Goal: Transaction & Acquisition: Purchase product/service

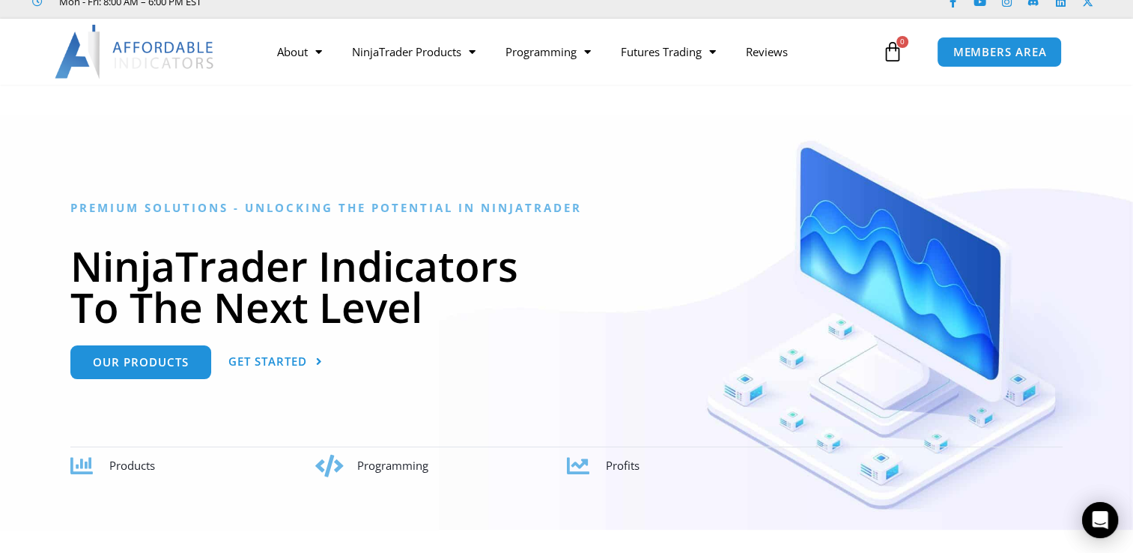
scroll to position [75, 0]
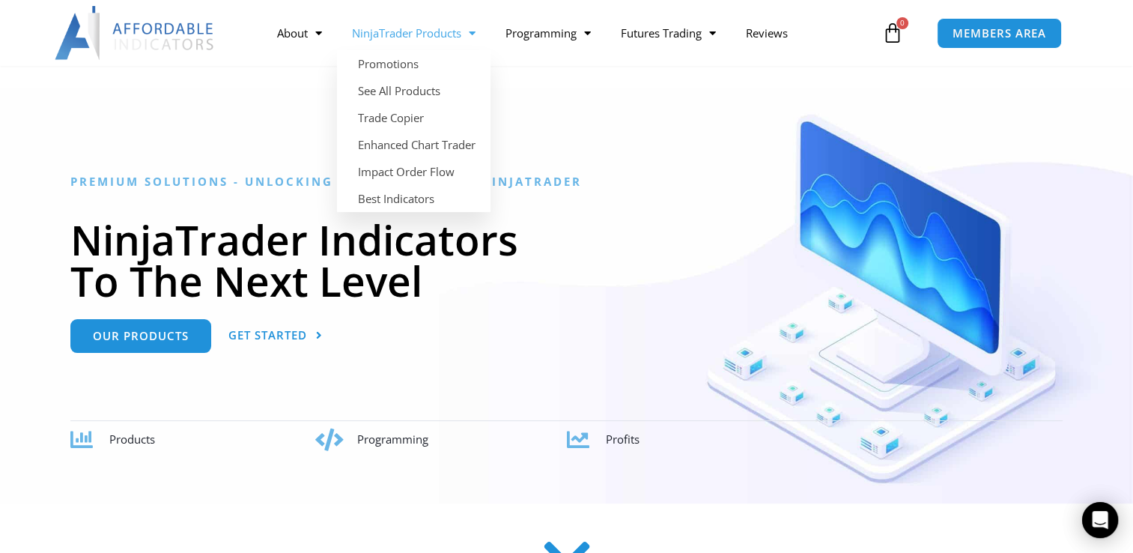
click at [470, 34] on span "Menu" at bounding box center [468, 33] width 14 height 26
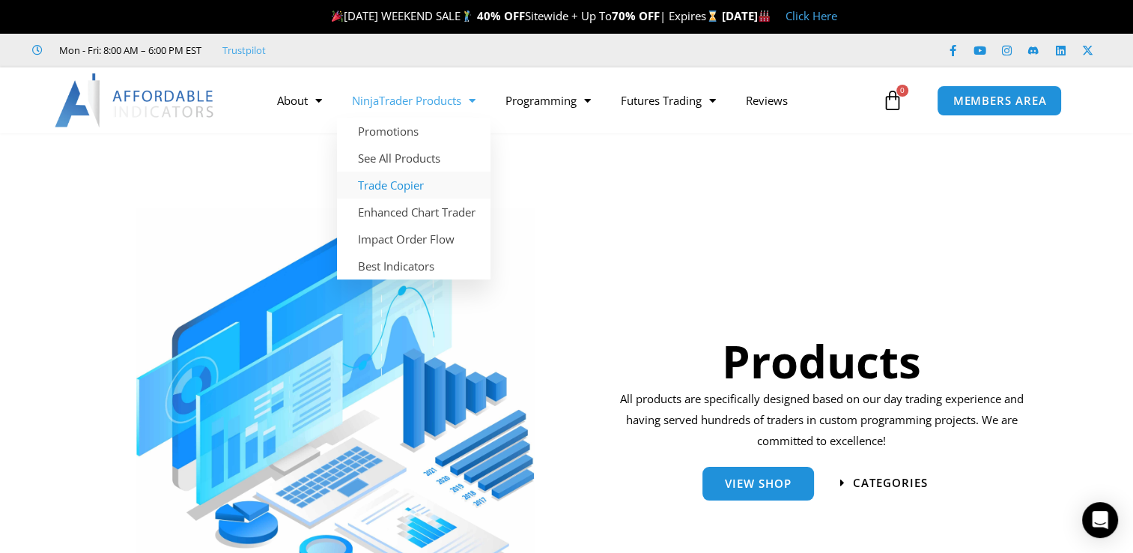
click at [419, 181] on link "Trade Copier" at bounding box center [414, 185] width 154 height 27
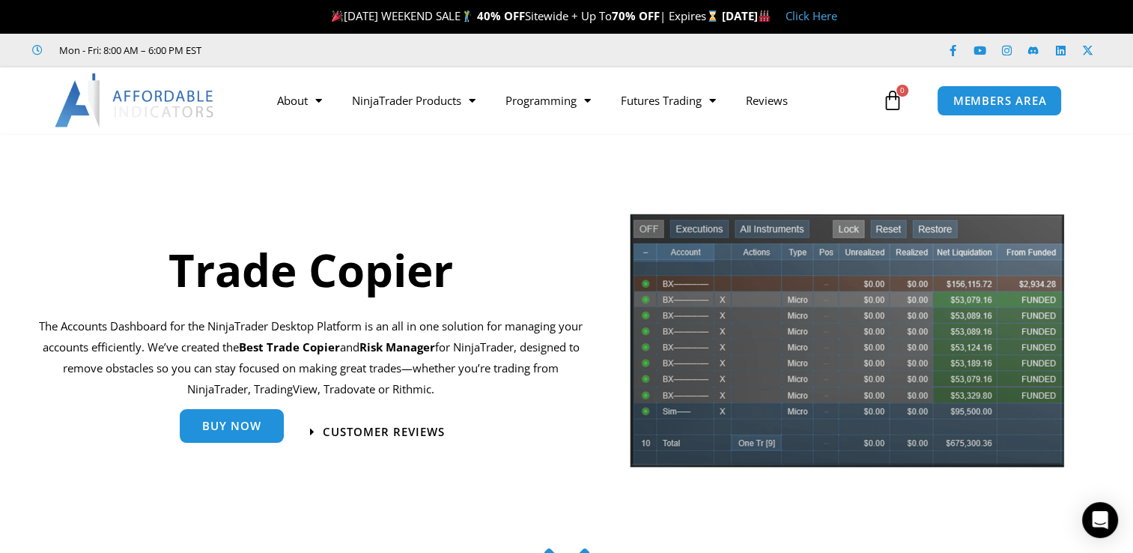
click at [229, 426] on span "Buy Now" at bounding box center [231, 425] width 59 height 11
